Goal: Task Accomplishment & Management: Use online tool/utility

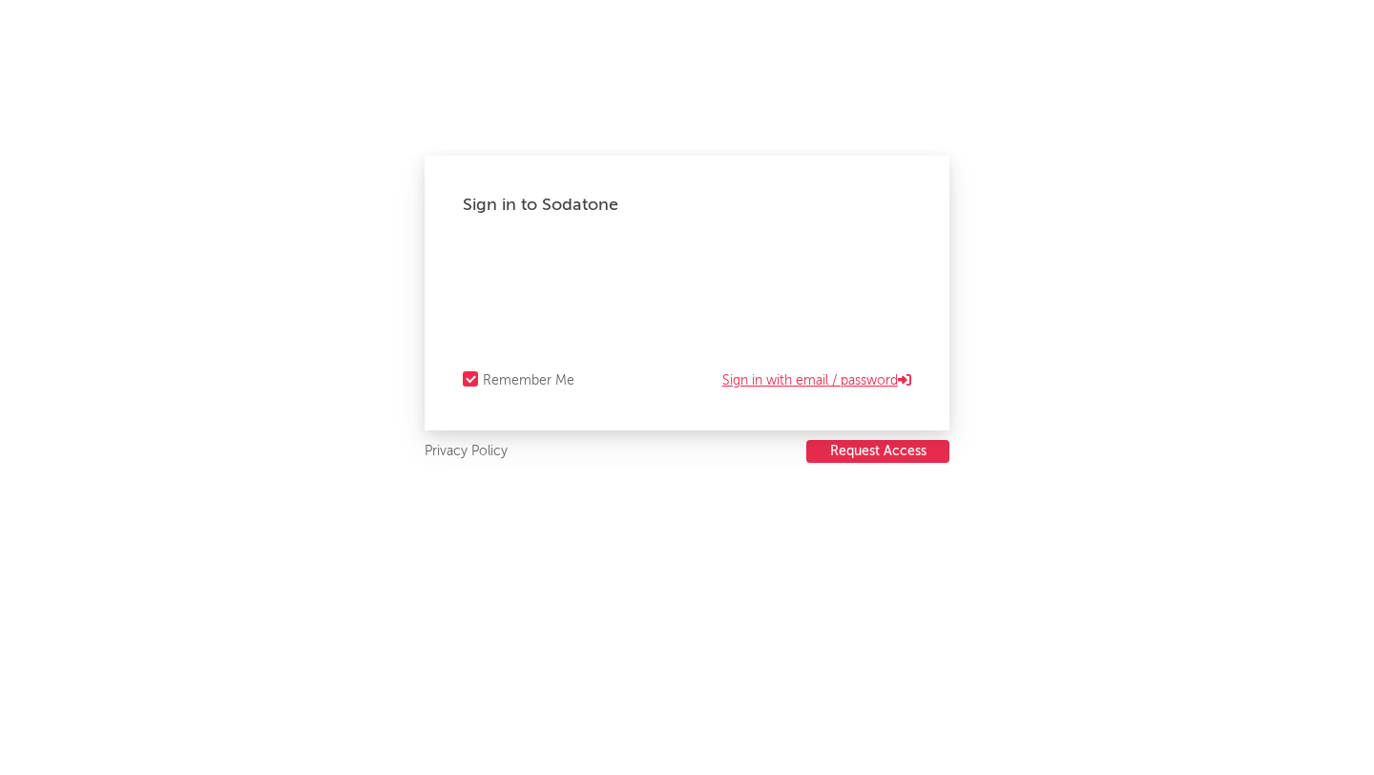
click at [782, 386] on link "Sign in with email / password" at bounding box center [816, 380] width 189 height 23
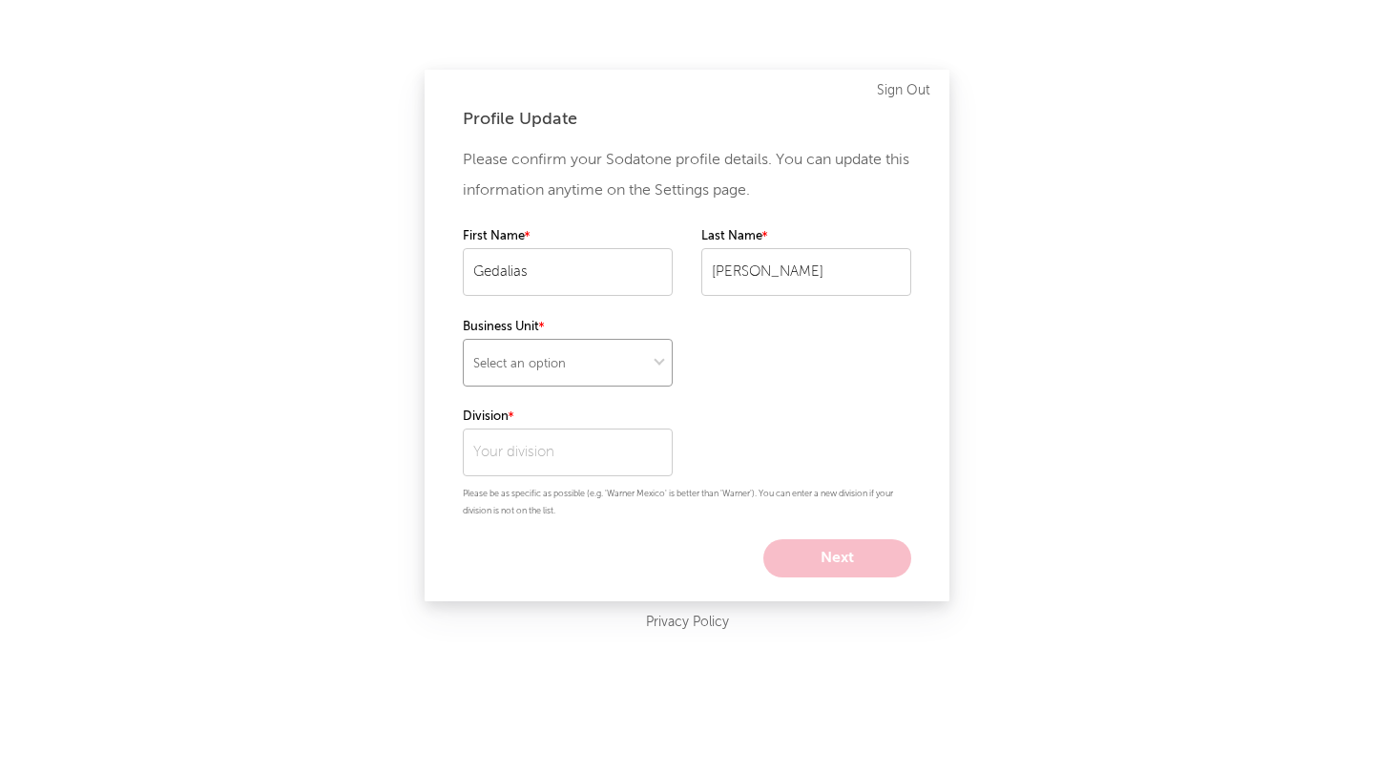
click at [583, 374] on select "Select an option" at bounding box center [568, 363] width 210 height 48
select select "other"
click at [556, 454] on input "text" at bounding box center [568, 452] width 210 height 48
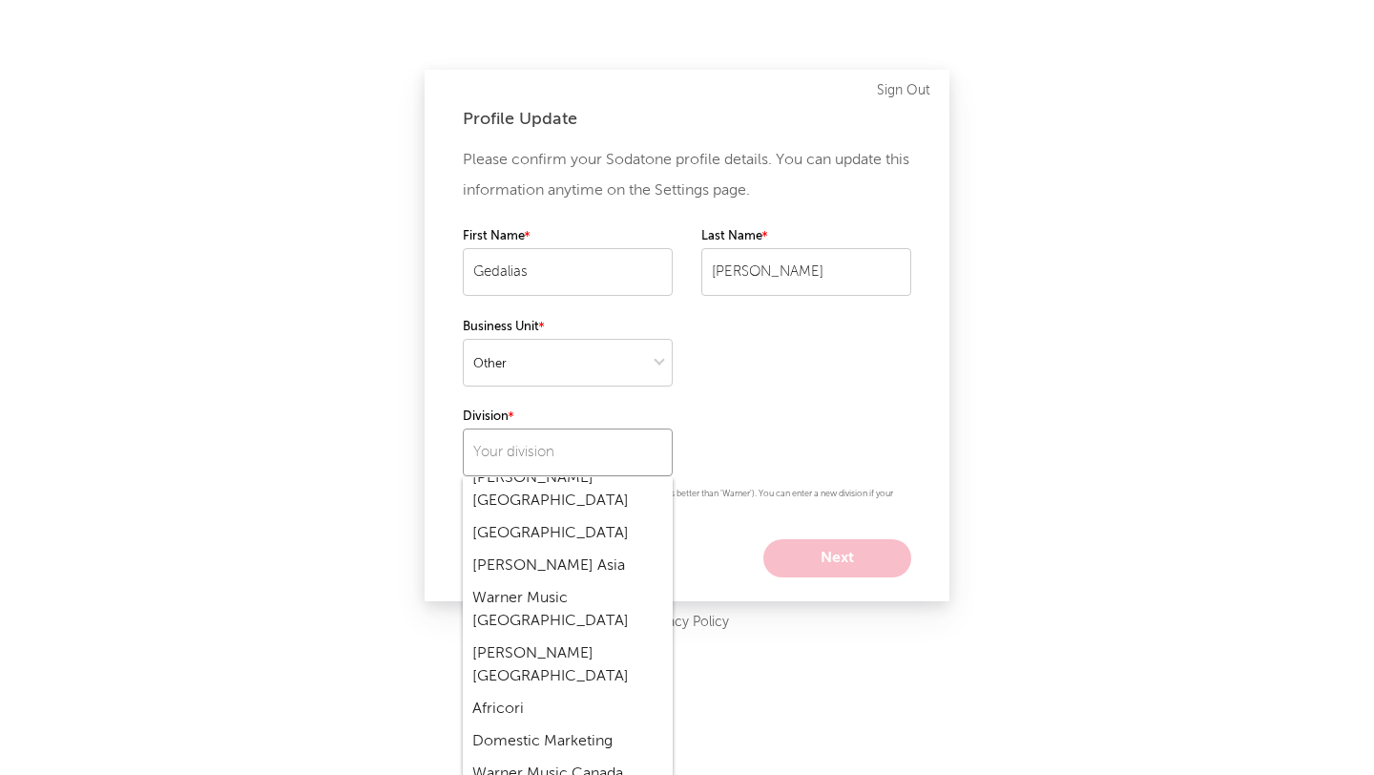
scroll to position [1026, 0]
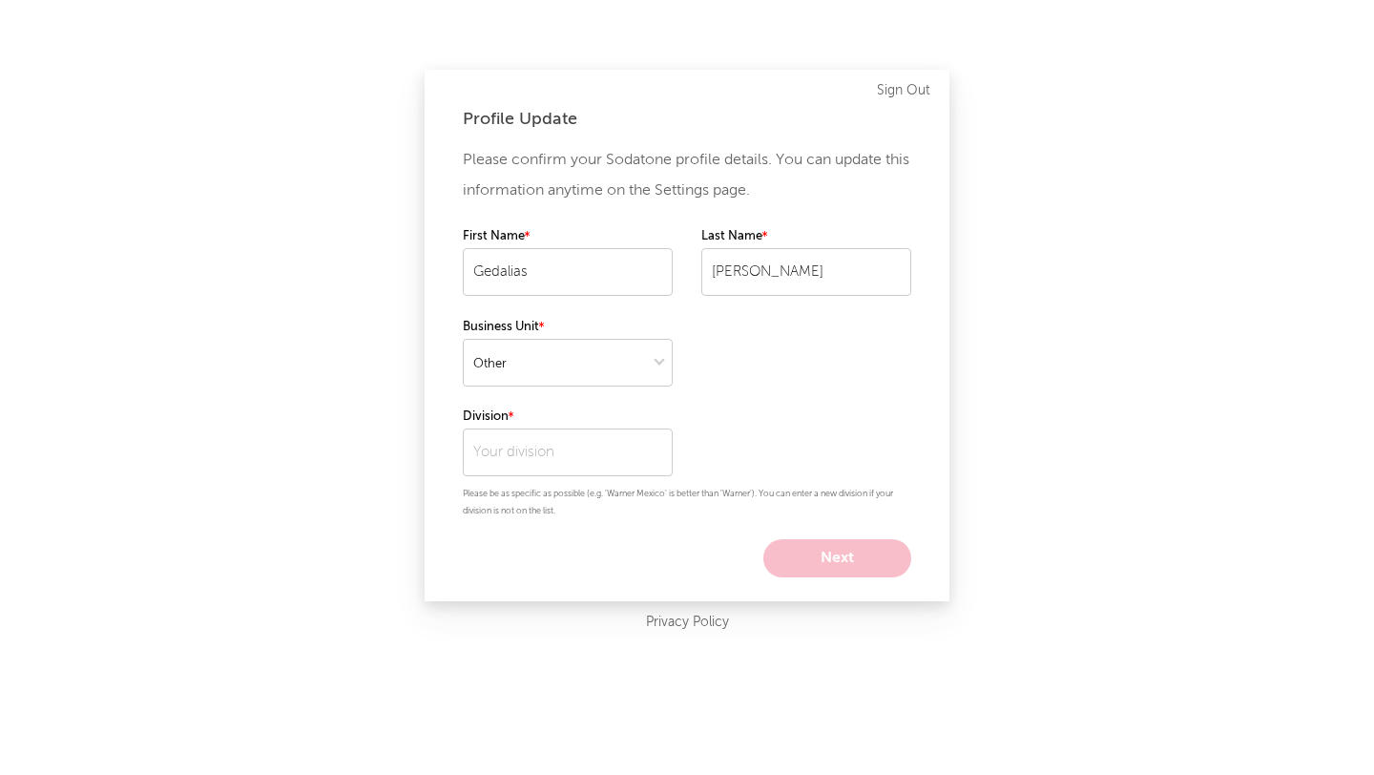
click at [920, 352] on div "Profile Update Please confirm your Sodatone profile details. You can update thi…" at bounding box center [687, 335] width 525 height 531
click at [606, 372] on select "Select an option" at bounding box center [568, 363] width 210 height 48
select select "other"
click at [579, 464] on input "text" at bounding box center [568, 452] width 210 height 48
click at [588, 495] on div "10K Projects" at bounding box center [568, 493] width 210 height 32
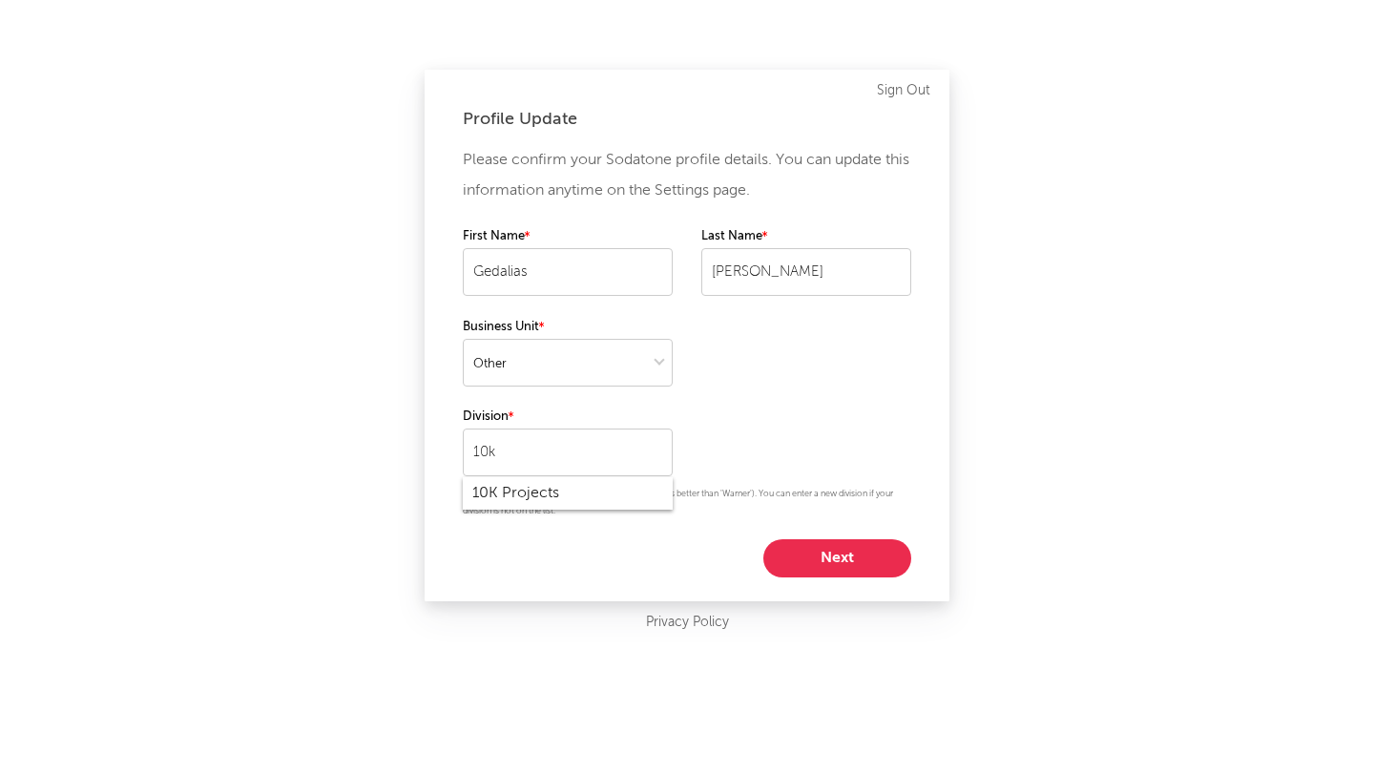
type input "10K Projects"
click at [876, 543] on button "Next" at bounding box center [837, 558] width 148 height 38
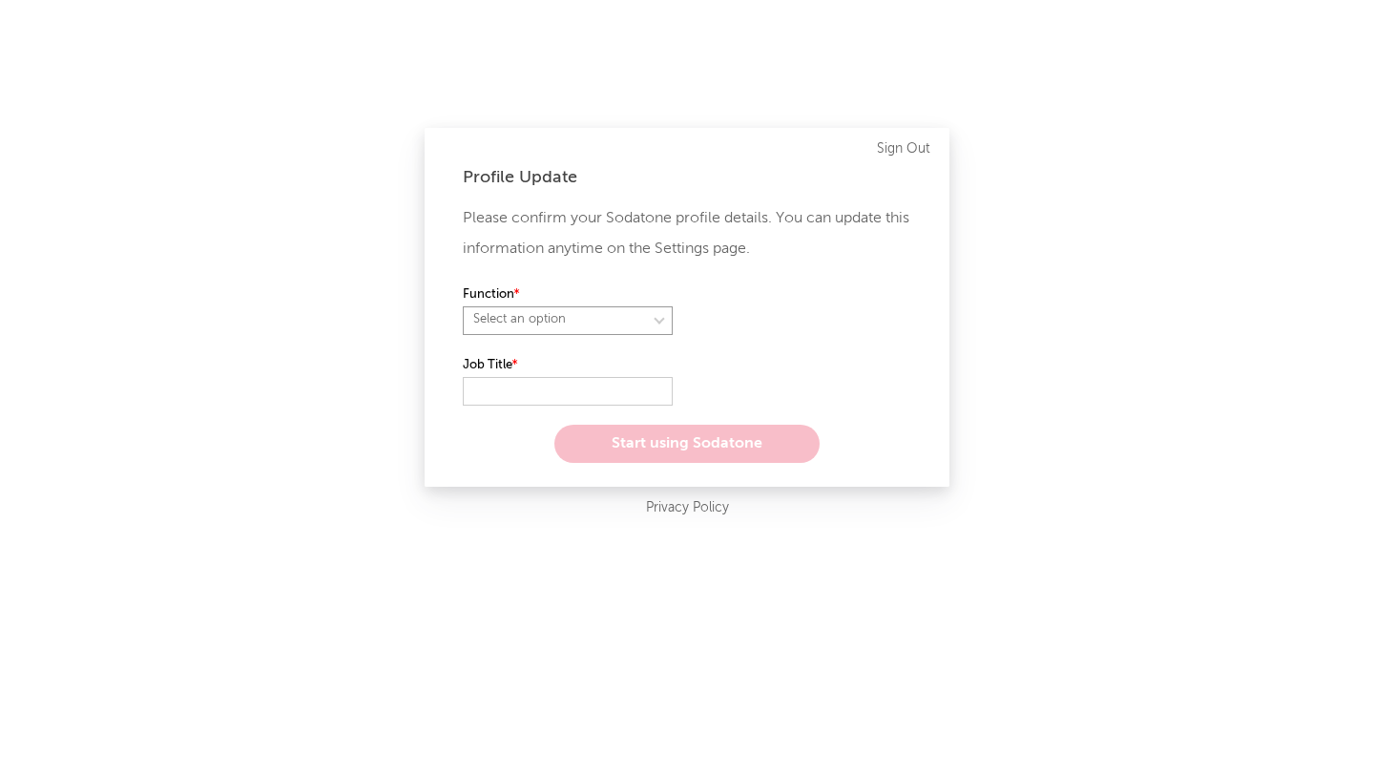
click at [548, 313] on select "Select an option" at bounding box center [568, 320] width 210 height 29
select select "anr"
click at [543, 388] on input "text" at bounding box center [568, 391] width 210 height 29
type input "Intern"
click at [847, 317] on select "Select an option" at bounding box center [806, 320] width 210 height 29
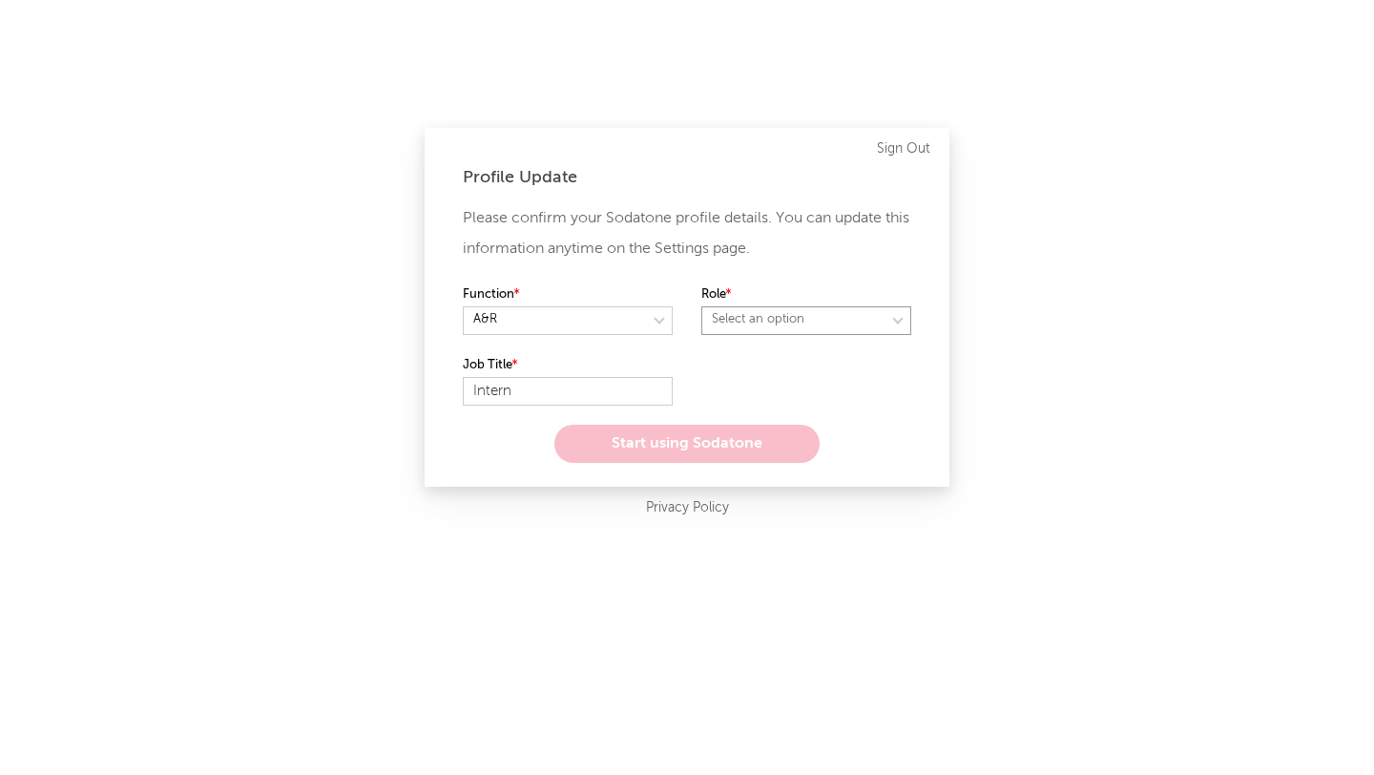
select select "other"
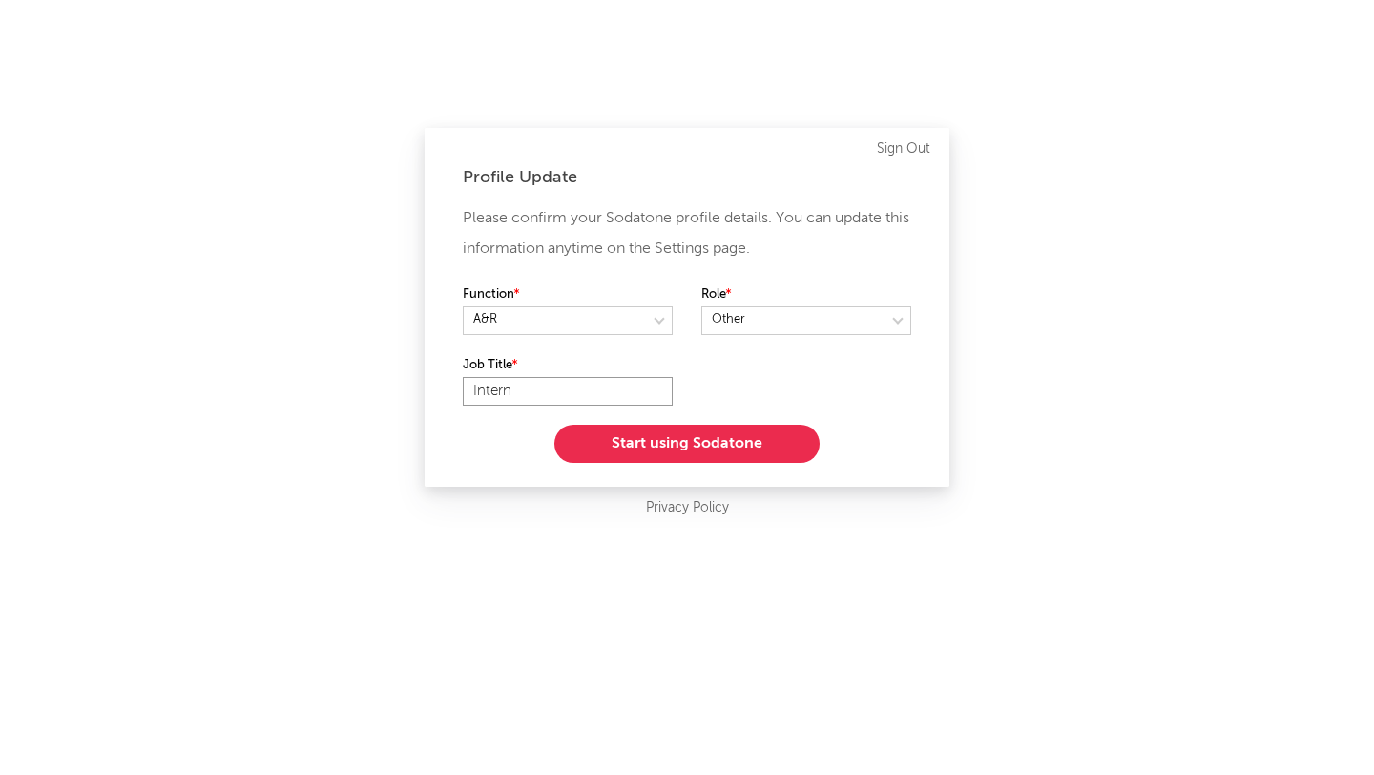
drag, startPoint x: 569, startPoint y: 384, endPoint x: 406, endPoint y: 376, distance: 162.4
click at [405, 376] on div "Profile Update Please confirm your Sodatone profile details. You can update thi…" at bounding box center [687, 387] width 1374 height 775
type input "Consultant"
click at [671, 448] on button "Start using Sodatone" at bounding box center [686, 444] width 265 height 38
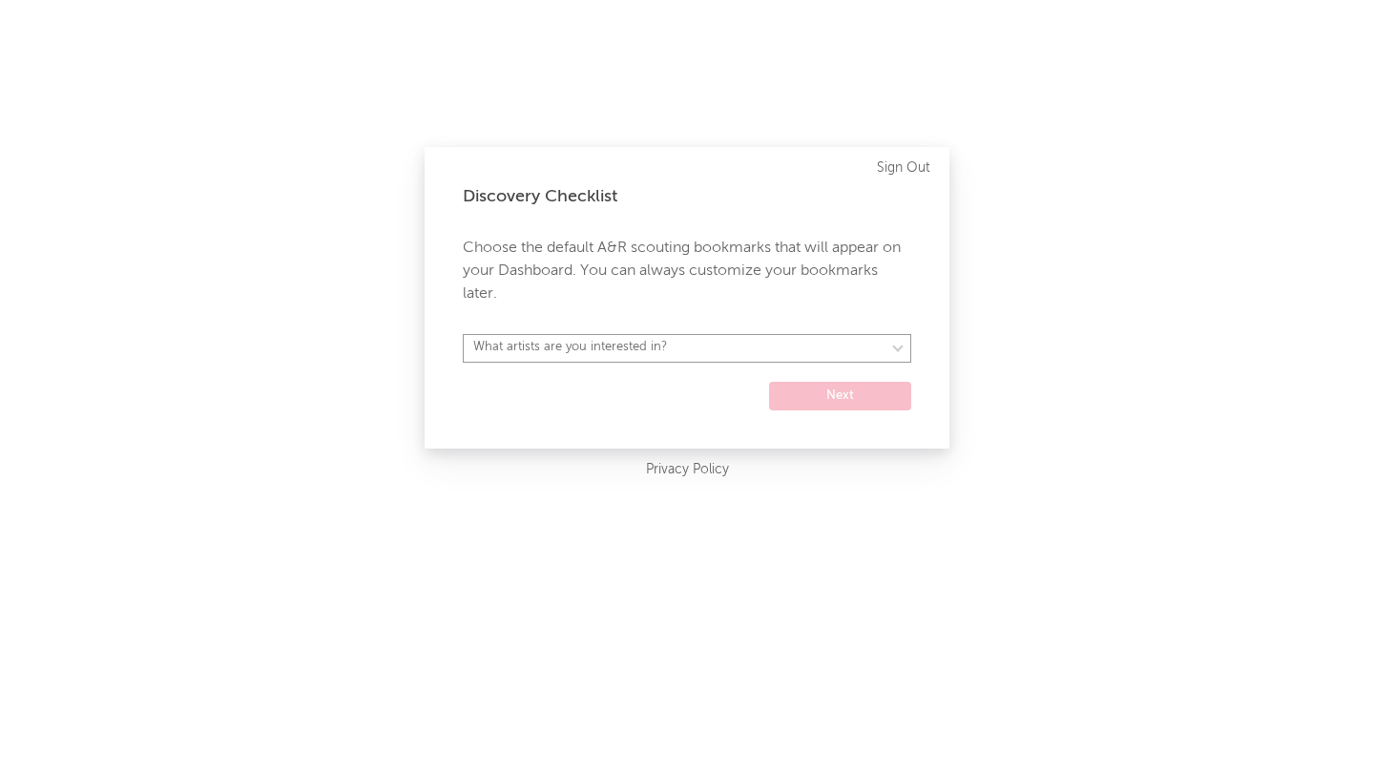
click at [726, 348] on select "What artists are you interested in? Argentina Asia General Australia Austria Be…" at bounding box center [687, 348] width 448 height 29
click at [756, 349] on select "What artists are you interested in? Argentina Asia General Australia Austria Be…" at bounding box center [687, 348] width 448 height 29
select select "14"
click at [868, 384] on button "Next" at bounding box center [840, 396] width 142 height 29
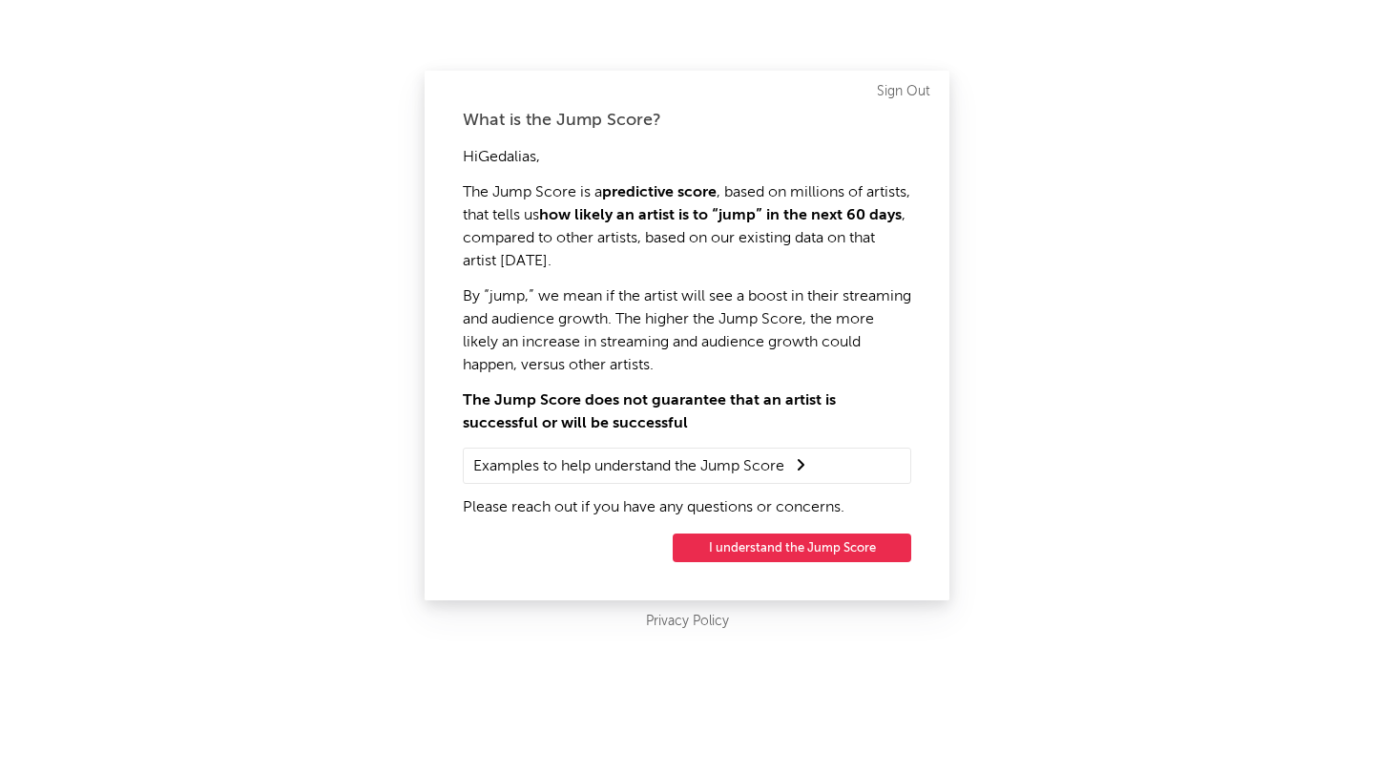
click at [870, 539] on button "I understand the Jump Score" at bounding box center [792, 547] width 239 height 29
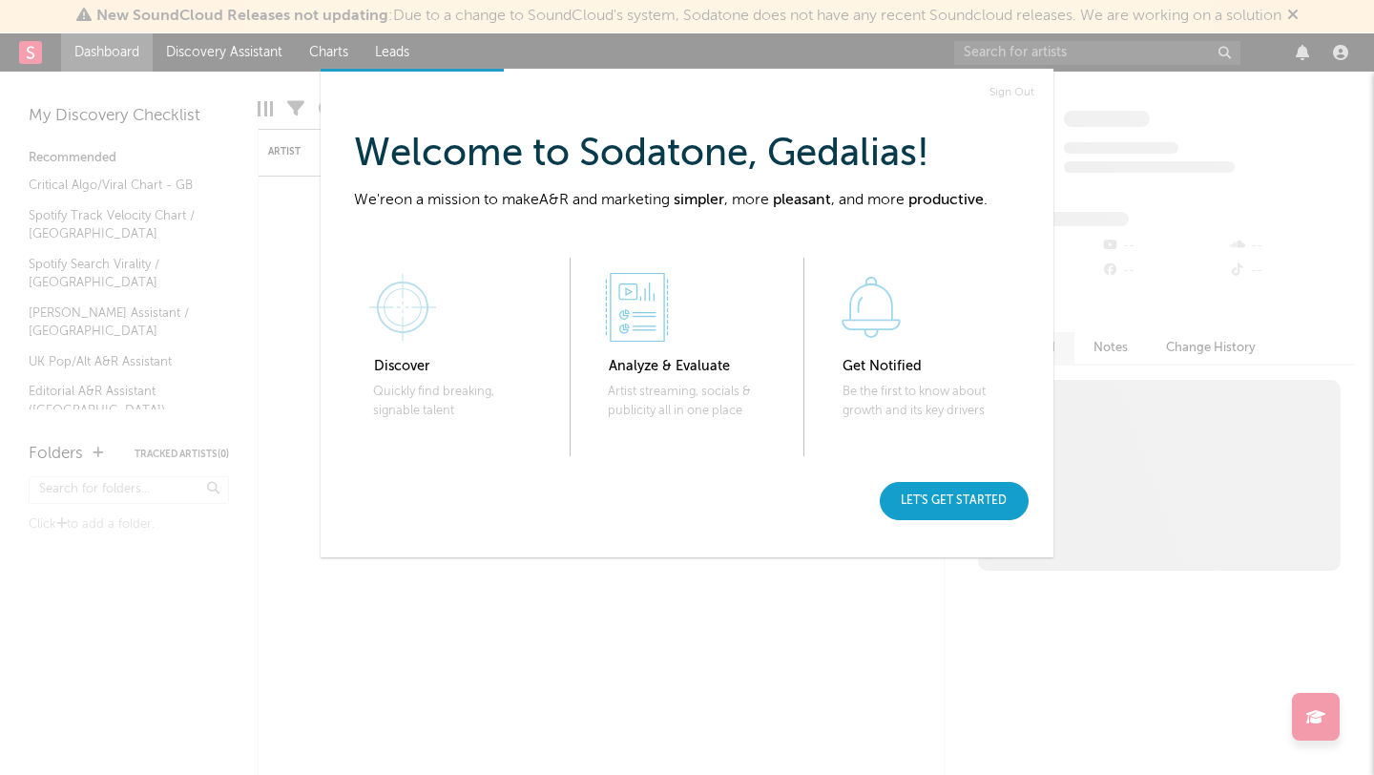
click at [939, 517] on div "Let's get started" at bounding box center [954, 501] width 149 height 38
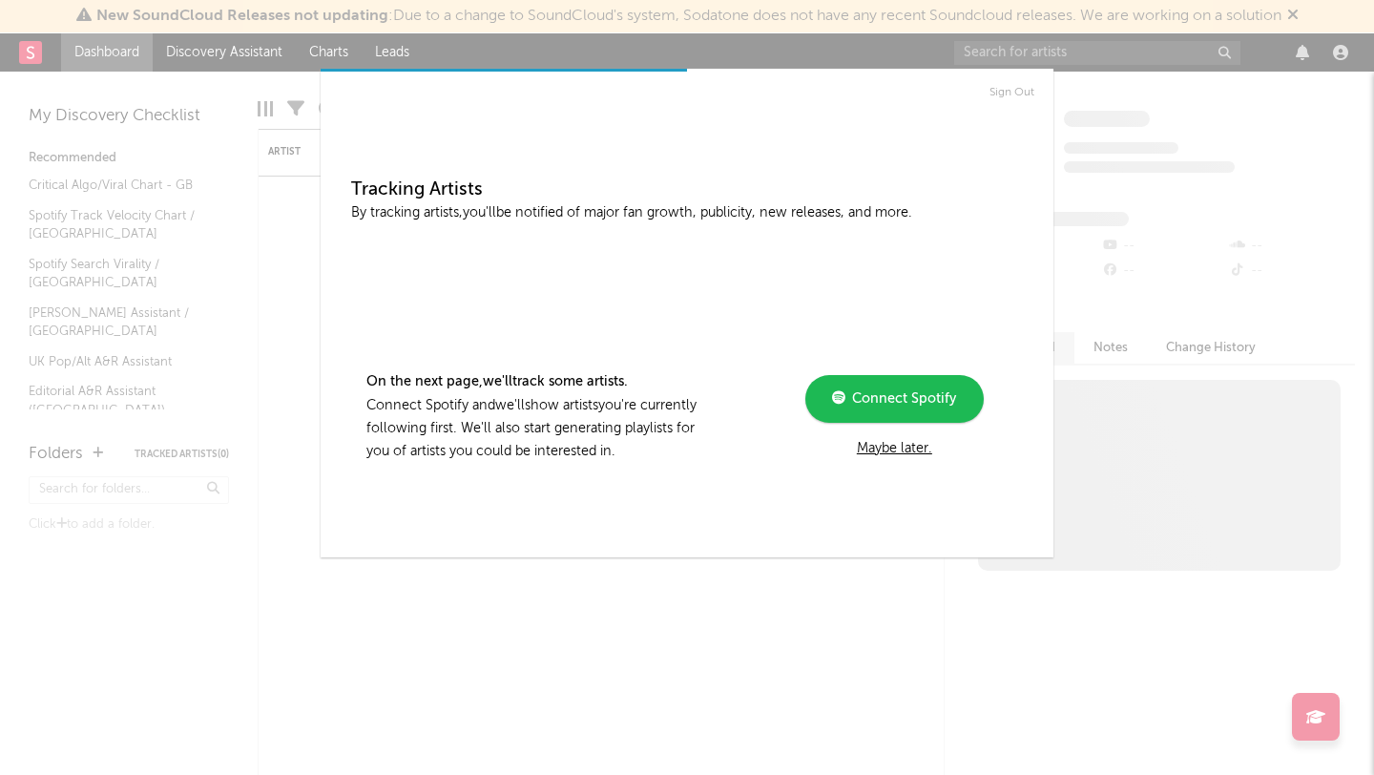
click at [995, 93] on link "Sign Out" at bounding box center [1011, 92] width 45 height 23
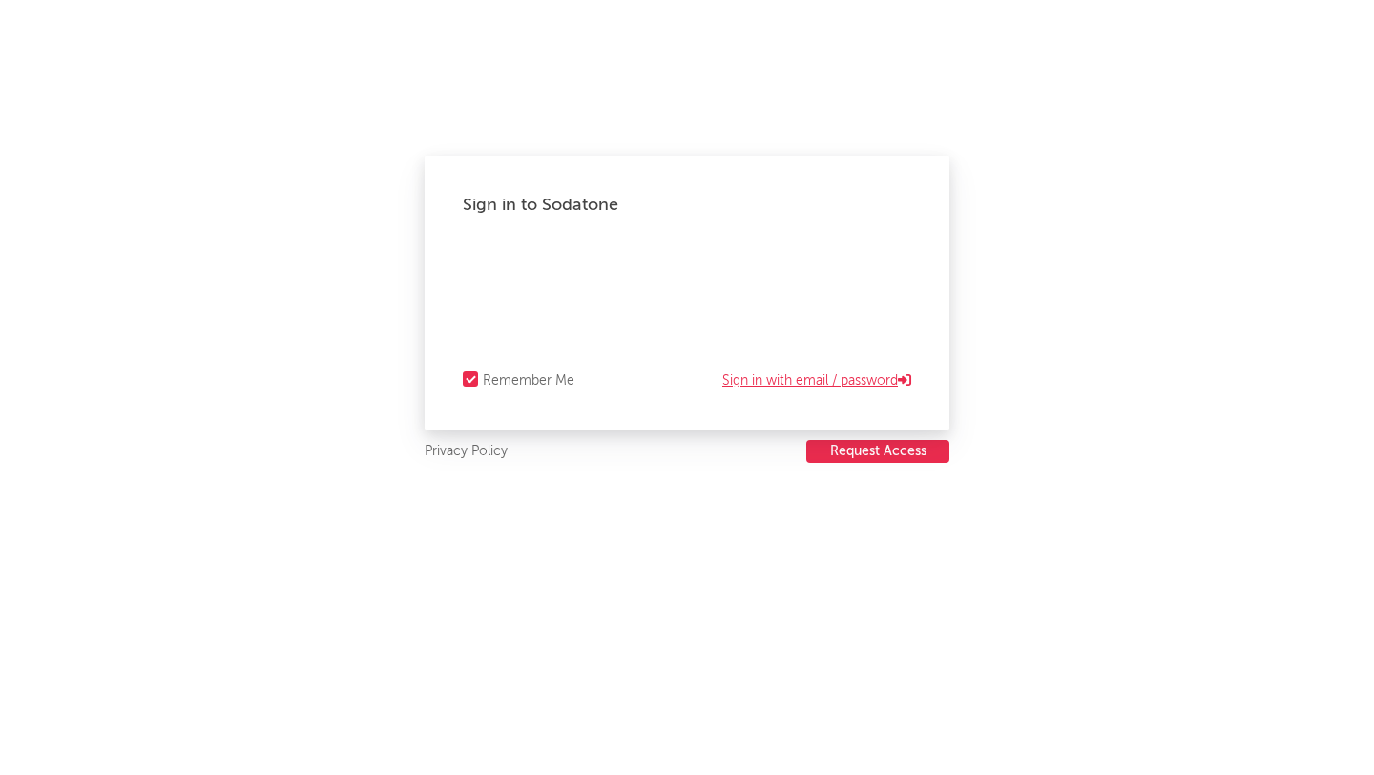
click at [806, 381] on link "Sign in with email / password" at bounding box center [816, 380] width 189 height 23
click at [518, 295] on div "Forgot your password?" at bounding box center [687, 292] width 448 height 95
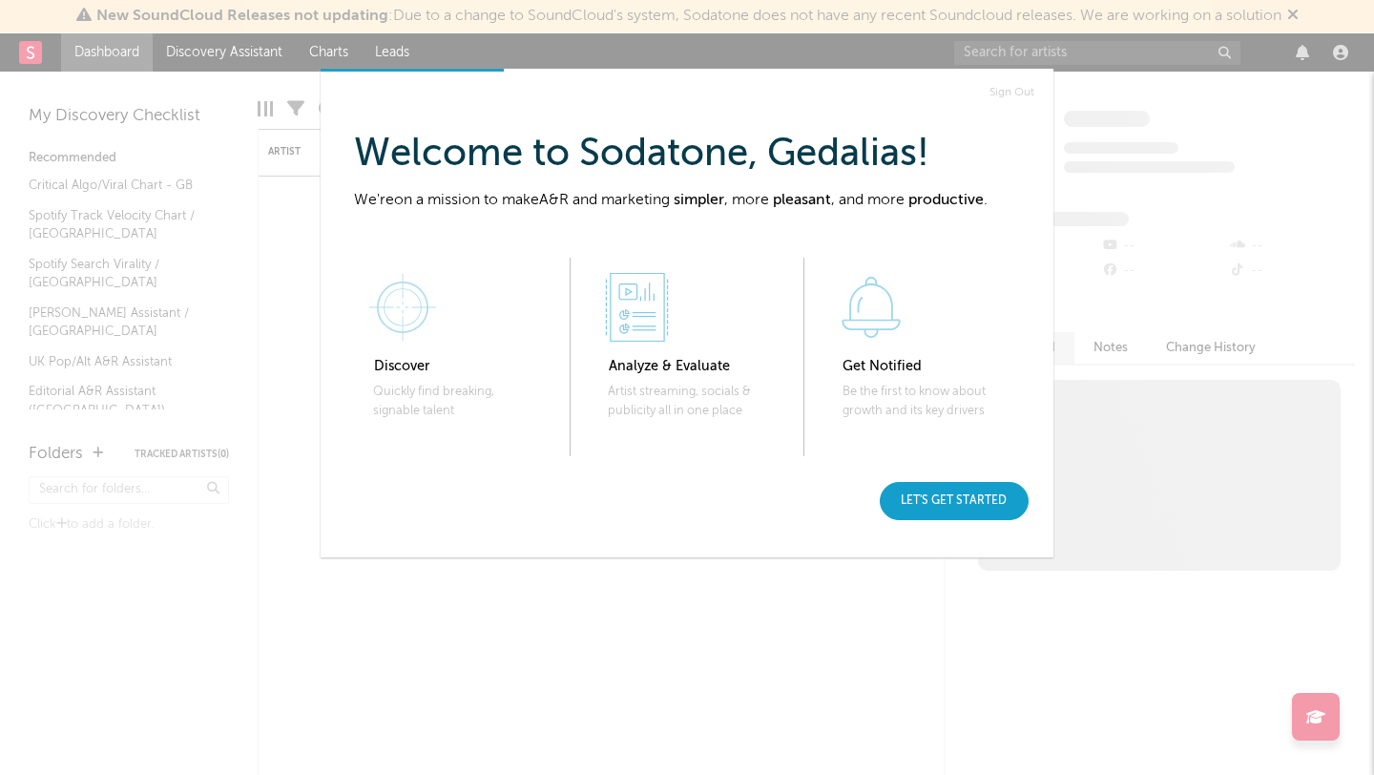
click at [964, 495] on div "Let's get started" at bounding box center [954, 501] width 149 height 38
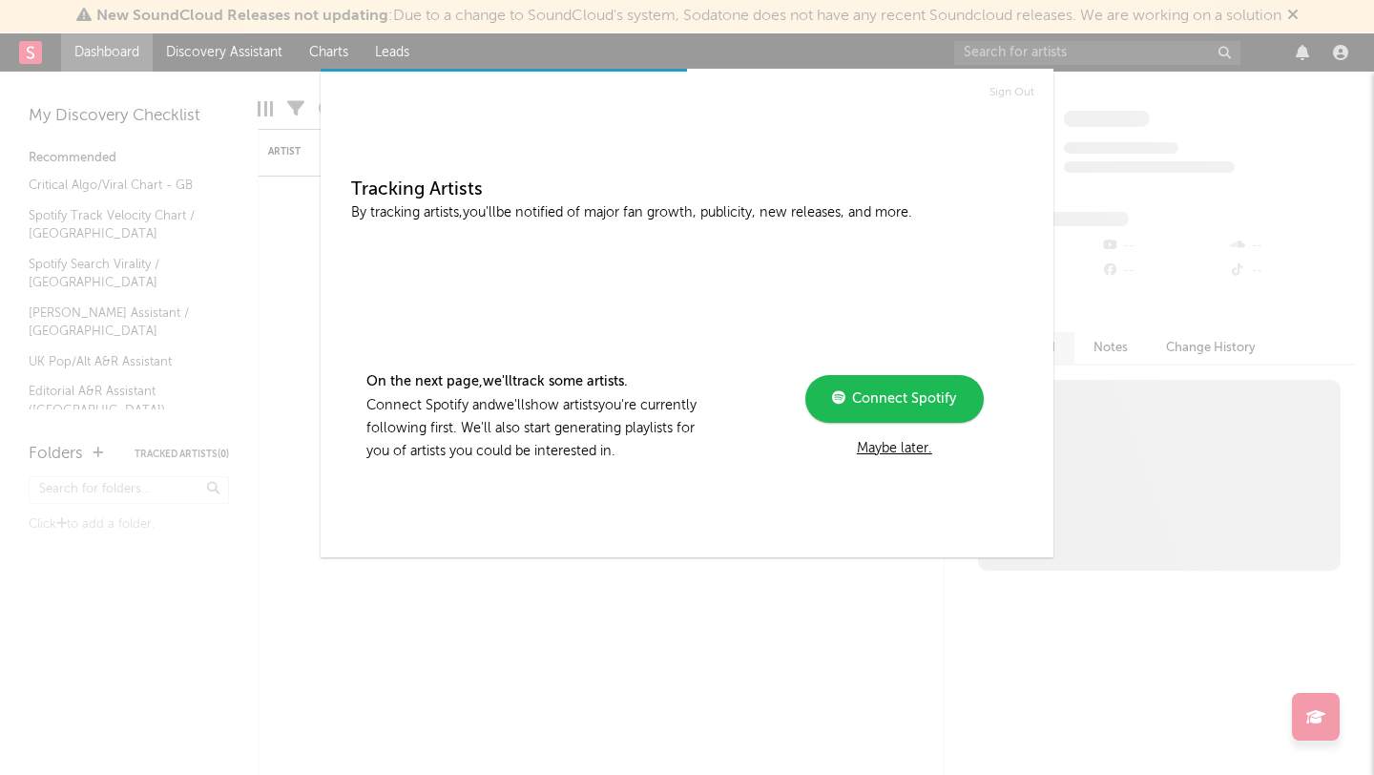
click at [911, 398] on span "Connect Spotify" at bounding box center [900, 398] width 111 height 13
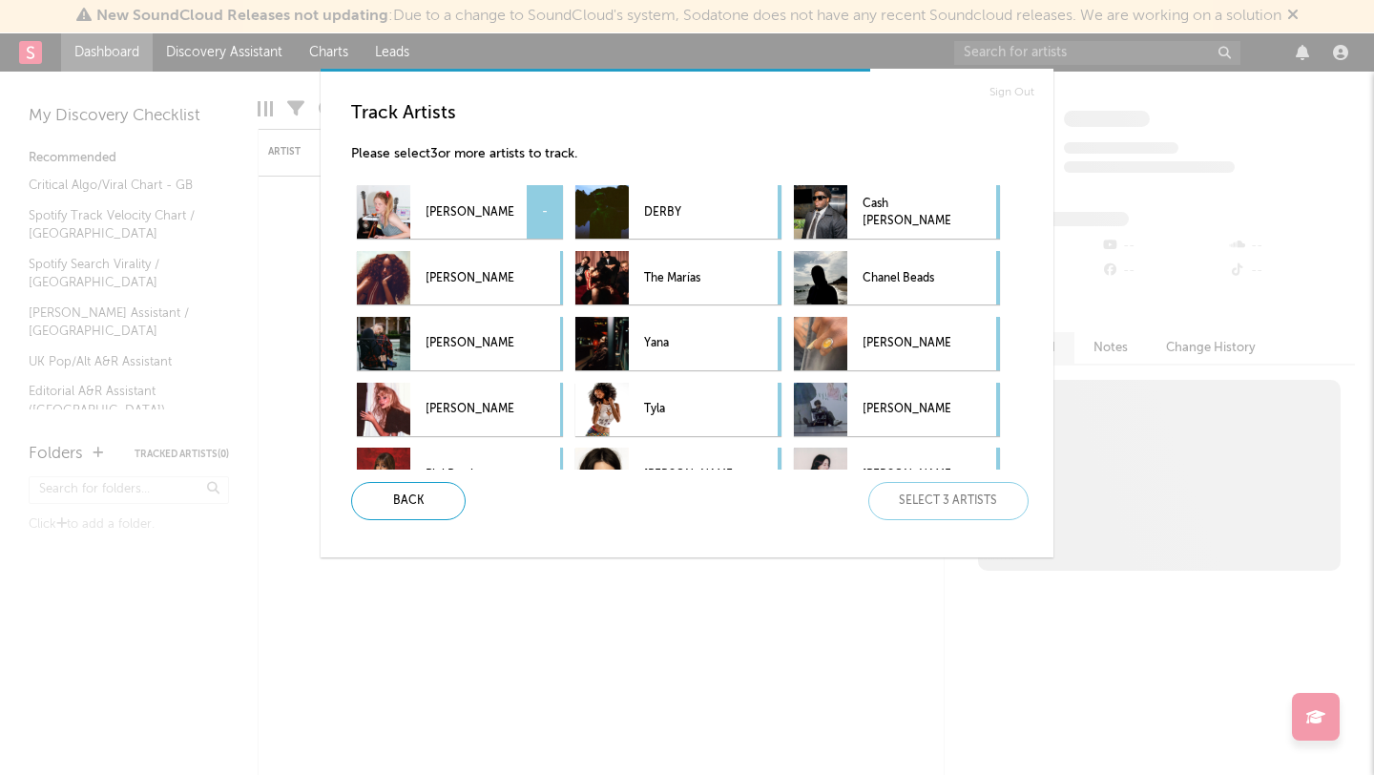
click at [466, 209] on p "[PERSON_NAME]" at bounding box center [470, 212] width 88 height 43
click at [521, 272] on div "[PERSON_NAME] -" at bounding box center [460, 277] width 206 height 53
click at [699, 274] on p "The Marías" at bounding box center [688, 278] width 88 height 43
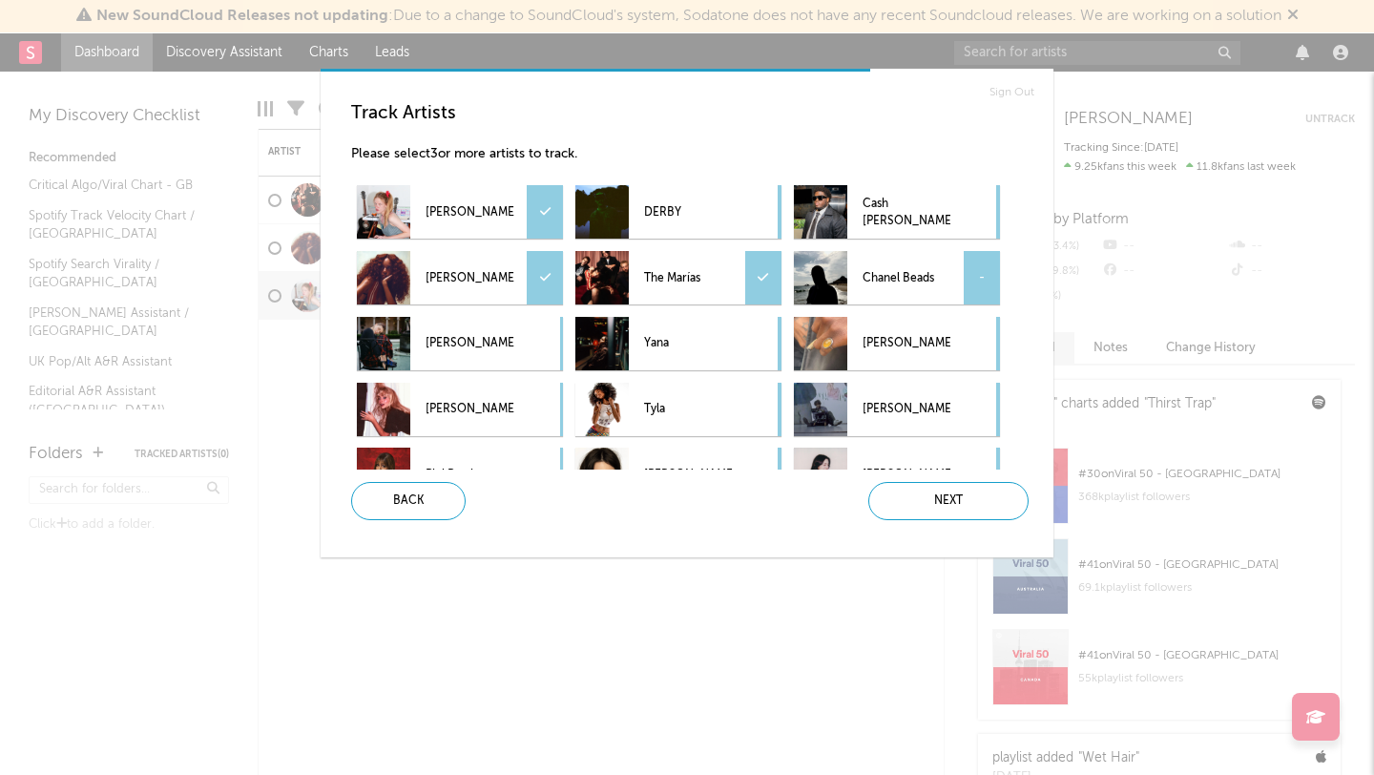
click at [898, 277] on p "Chanel Beads" at bounding box center [906, 278] width 88 height 43
click at [679, 224] on p "DERBY" at bounding box center [688, 212] width 88 height 43
click at [950, 218] on p "Cash [PERSON_NAME]" at bounding box center [906, 212] width 88 height 43
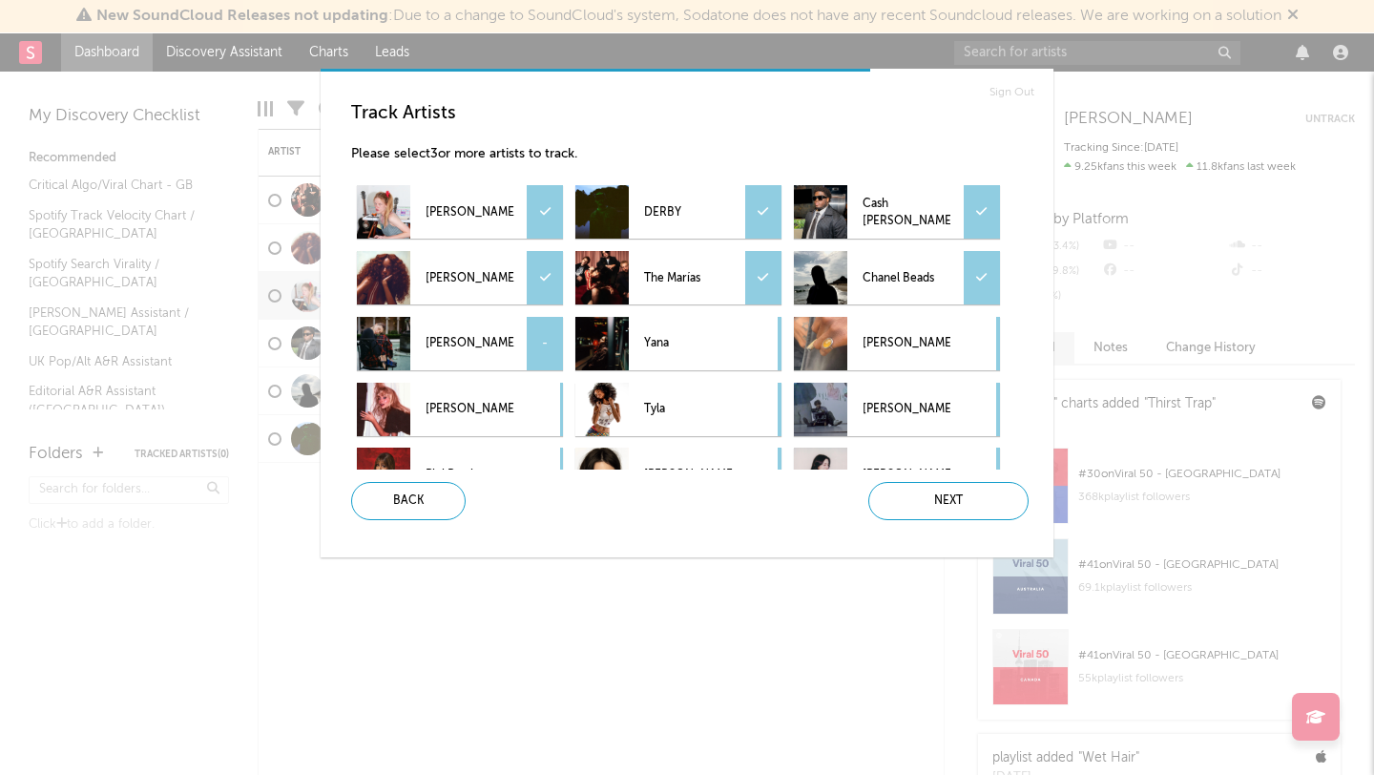
click at [459, 333] on p "[PERSON_NAME]" at bounding box center [470, 343] width 88 height 43
click at [464, 344] on p "[PERSON_NAME]" at bounding box center [470, 343] width 88 height 43
click at [676, 261] on p "The Marías" at bounding box center [688, 278] width 88 height 43
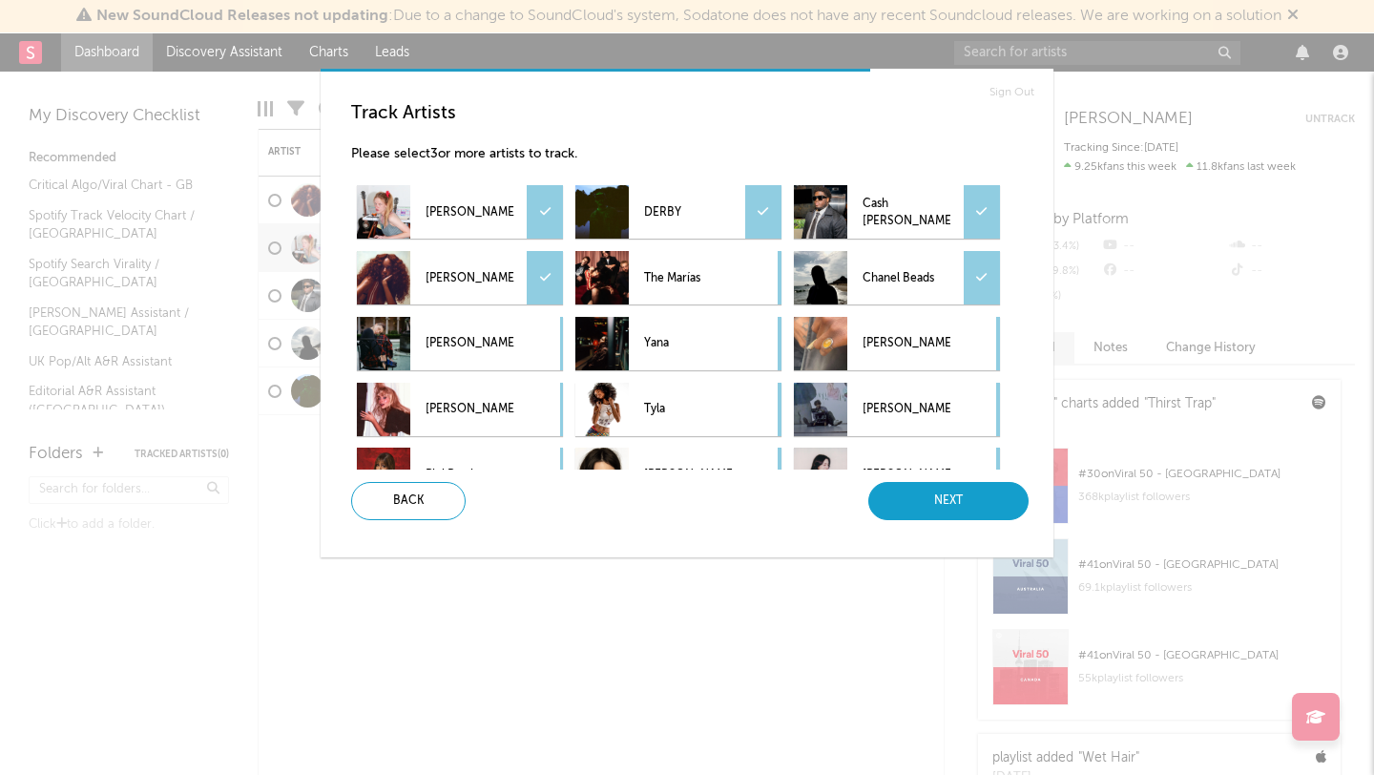
click at [980, 504] on div "Next" at bounding box center [948, 501] width 160 height 38
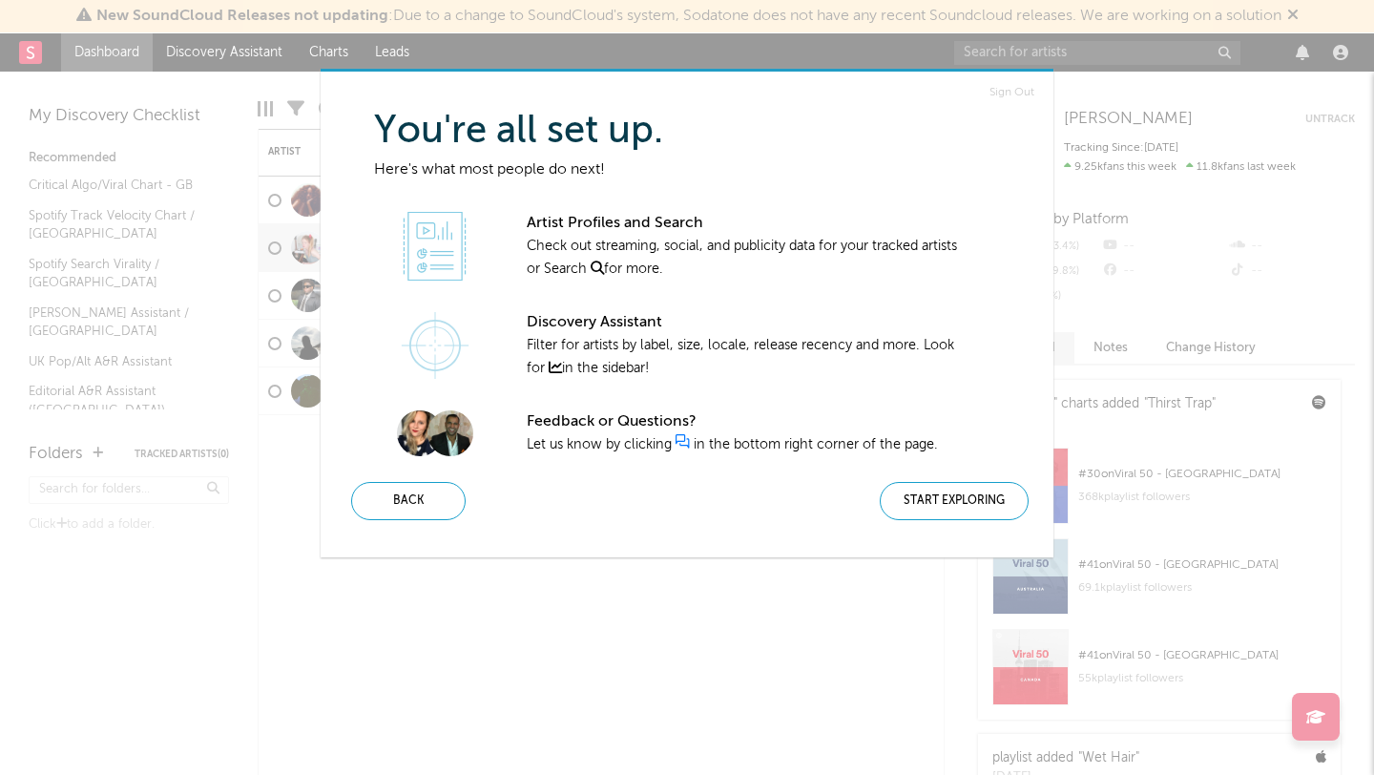
click at [980, 504] on div "Start Exploring" at bounding box center [954, 501] width 149 height 38
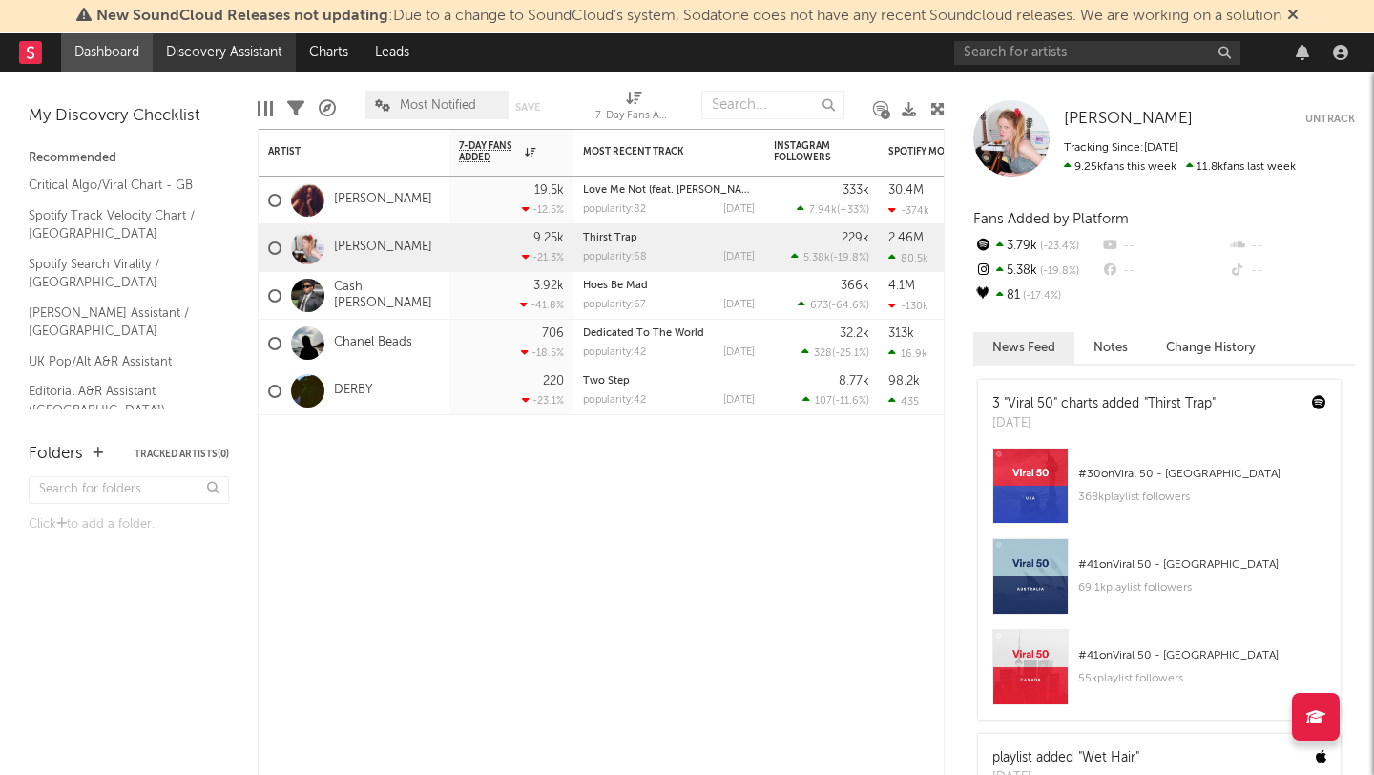
click at [196, 53] on link "Discovery Assistant" at bounding box center [224, 52] width 143 height 38
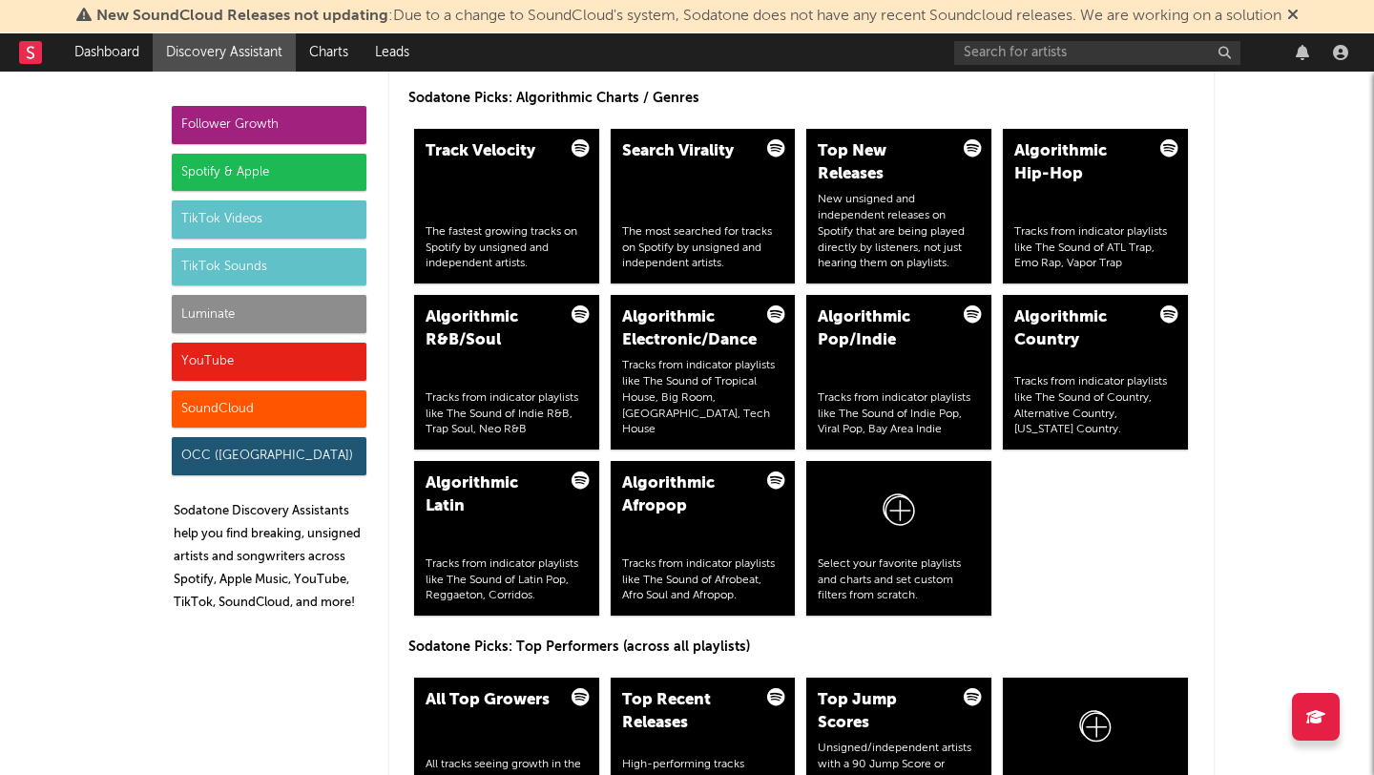
scroll to position [2385, 0]
